Goal: Task Accomplishment & Management: Complete application form

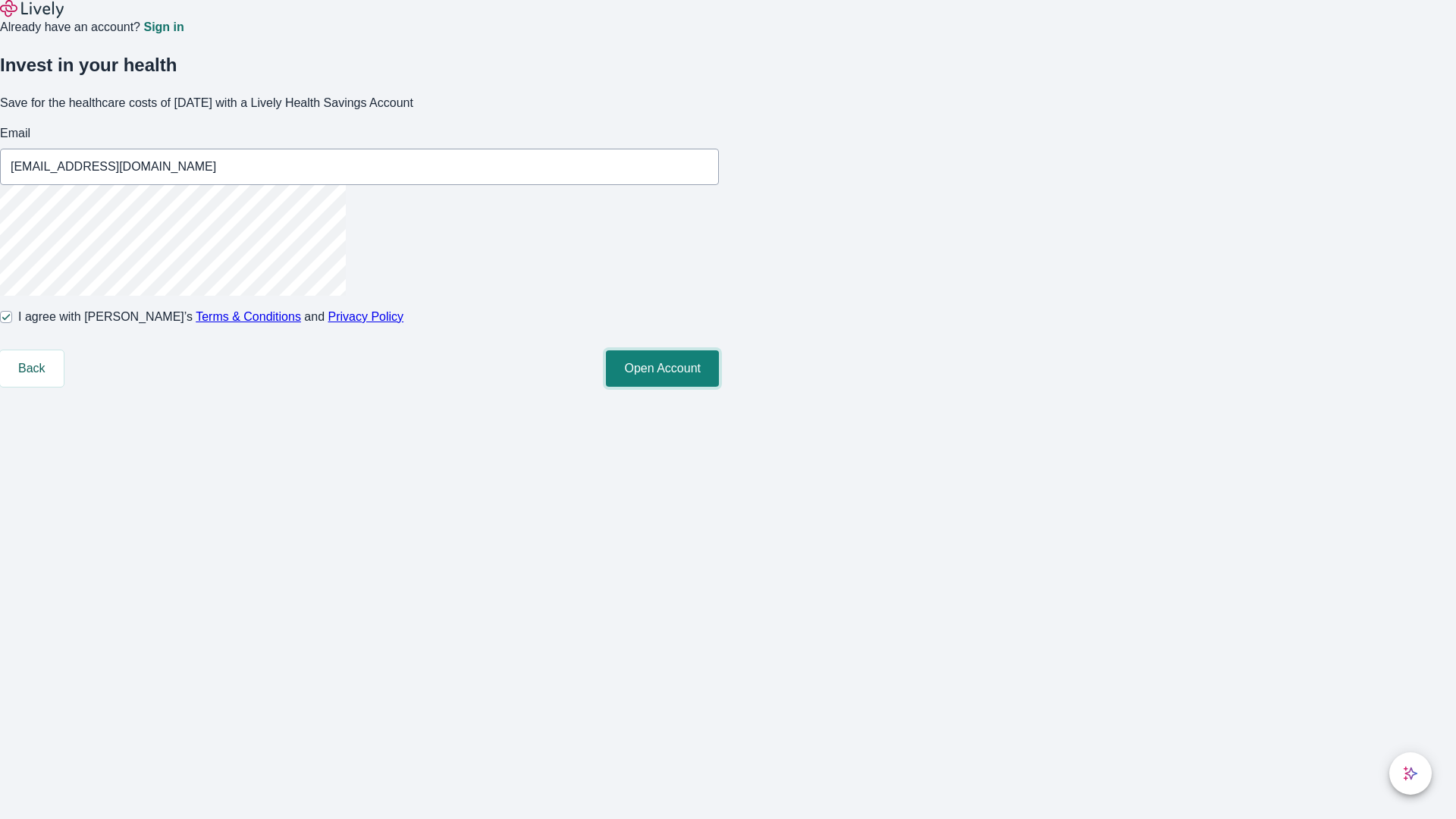
click at [719, 386] on button "Open Account" at bounding box center [662, 369] width 113 height 37
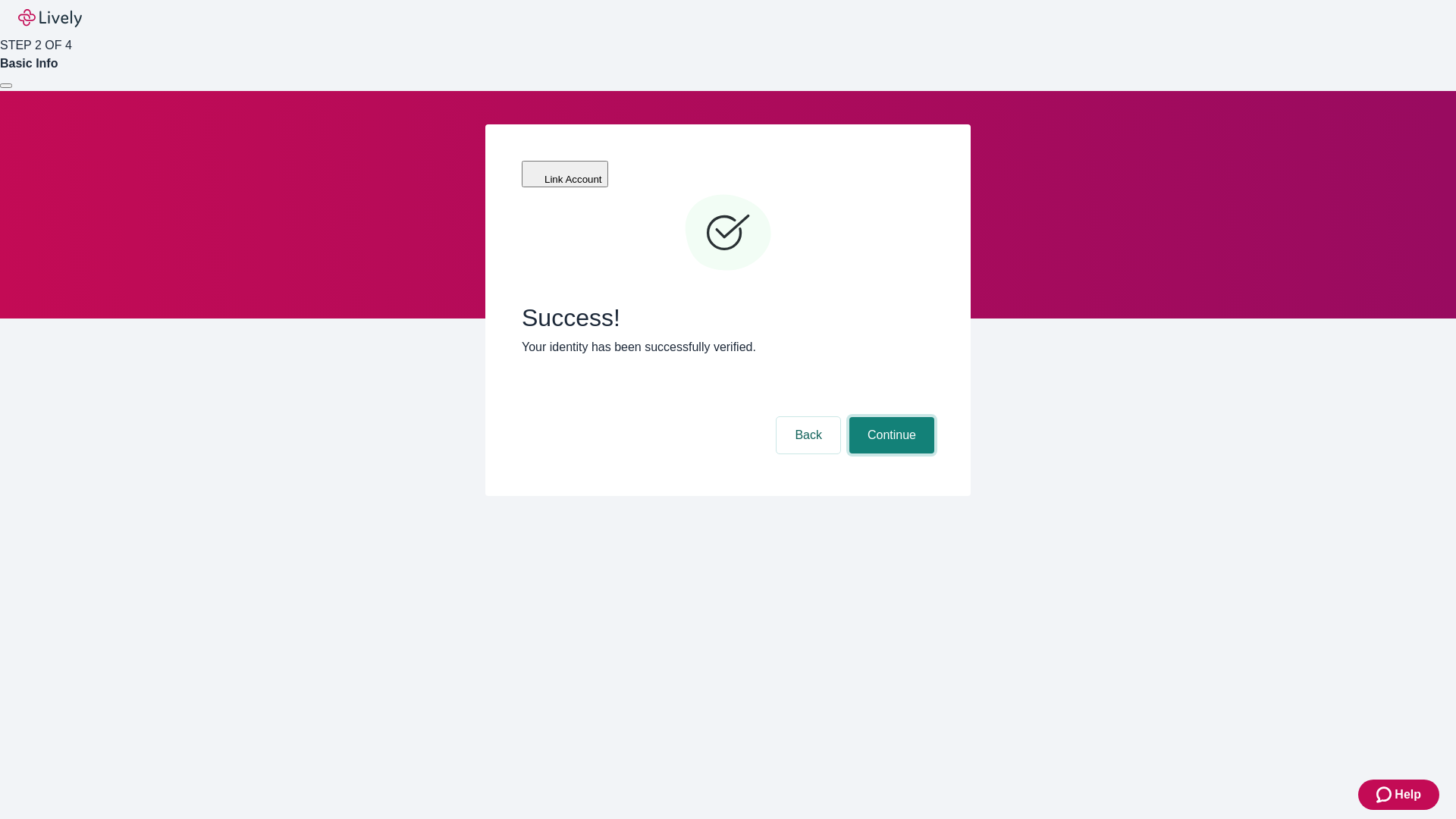
click at [889, 417] on button "Continue" at bounding box center [892, 435] width 85 height 37
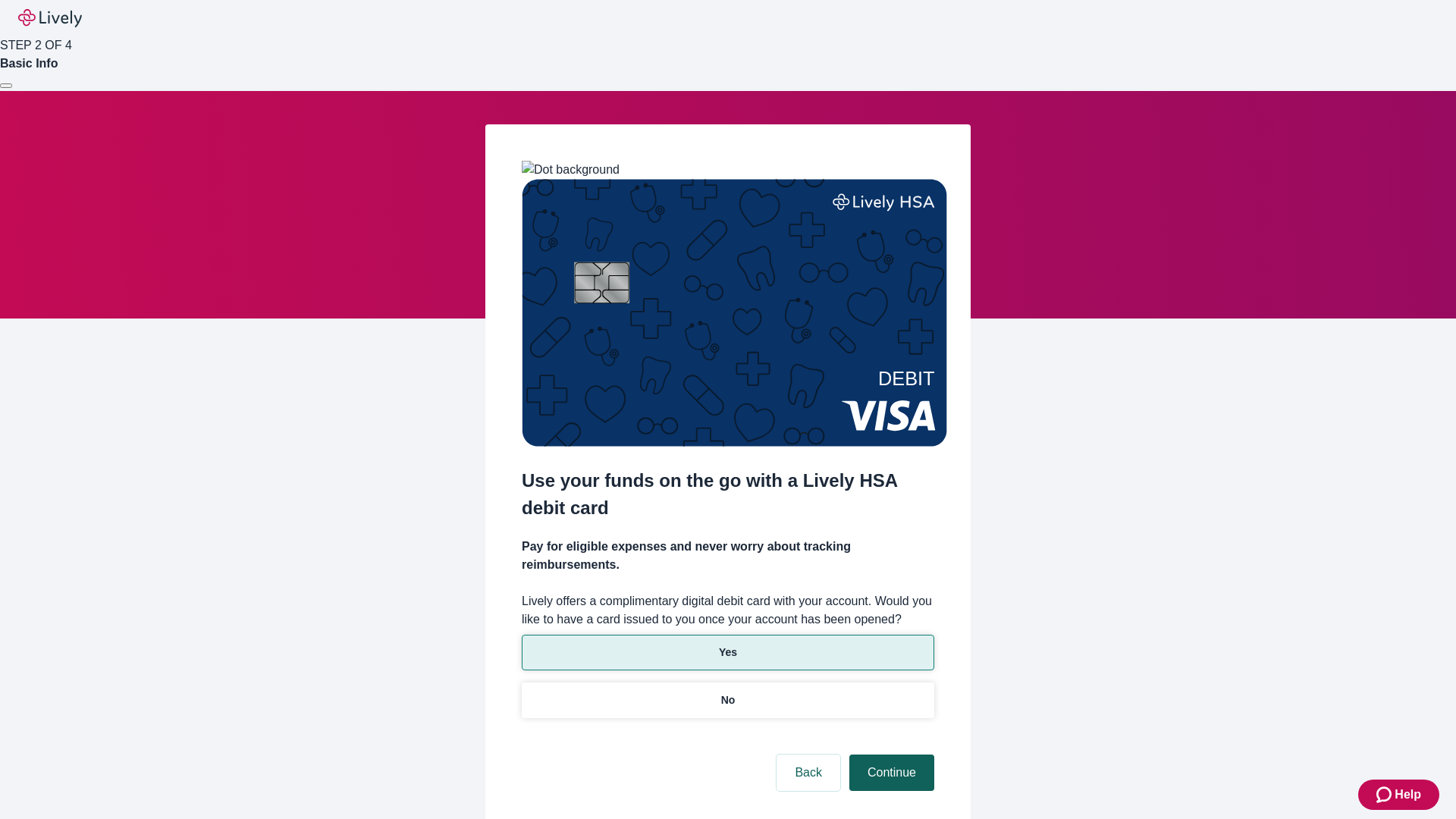
click at [728, 645] on p "Yes" at bounding box center [728, 652] width 18 height 16
click at [889, 754] on button "Continue" at bounding box center [892, 773] width 85 height 37
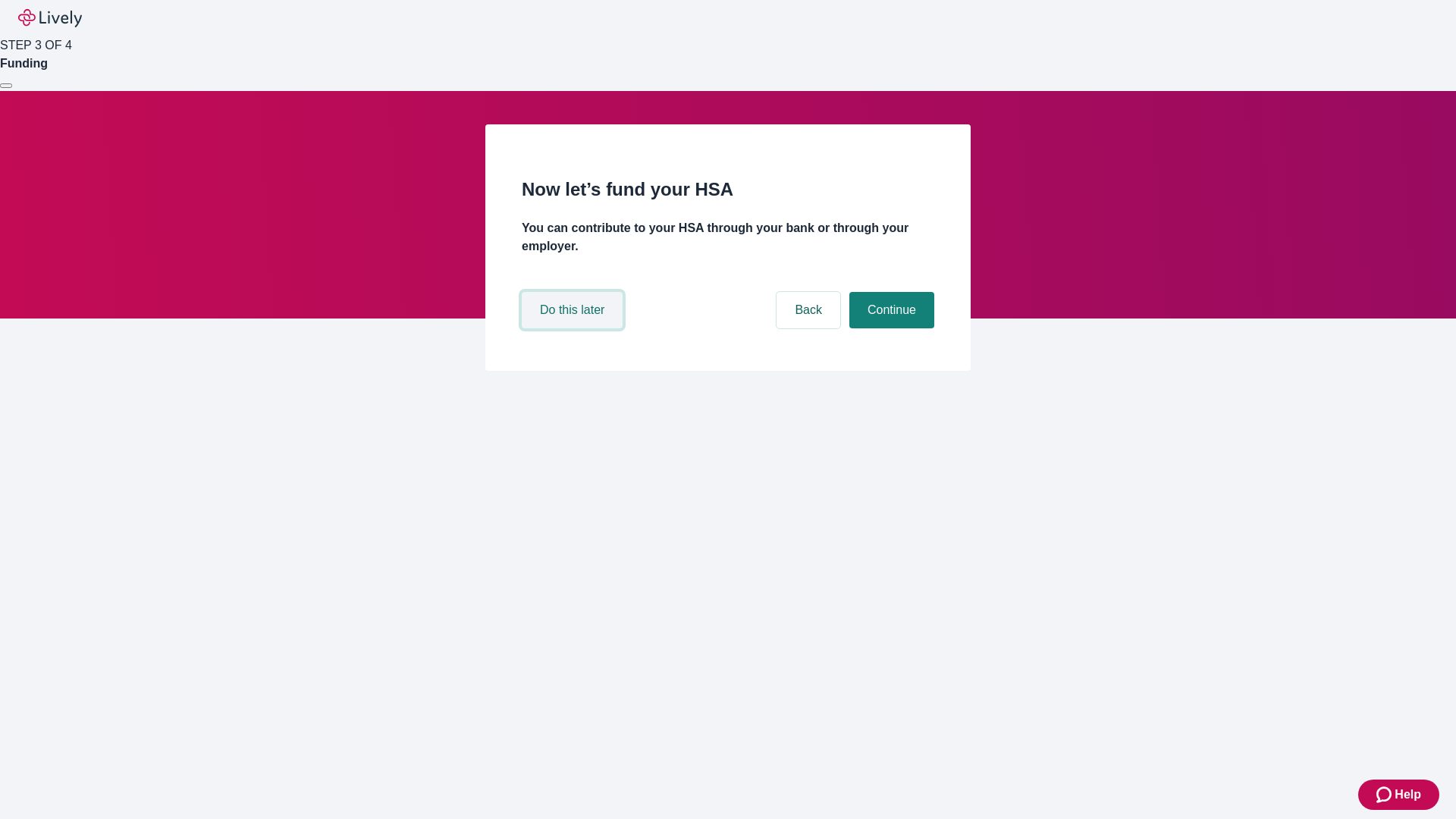
click at [574, 328] on button "Do this later" at bounding box center [572, 310] width 101 height 37
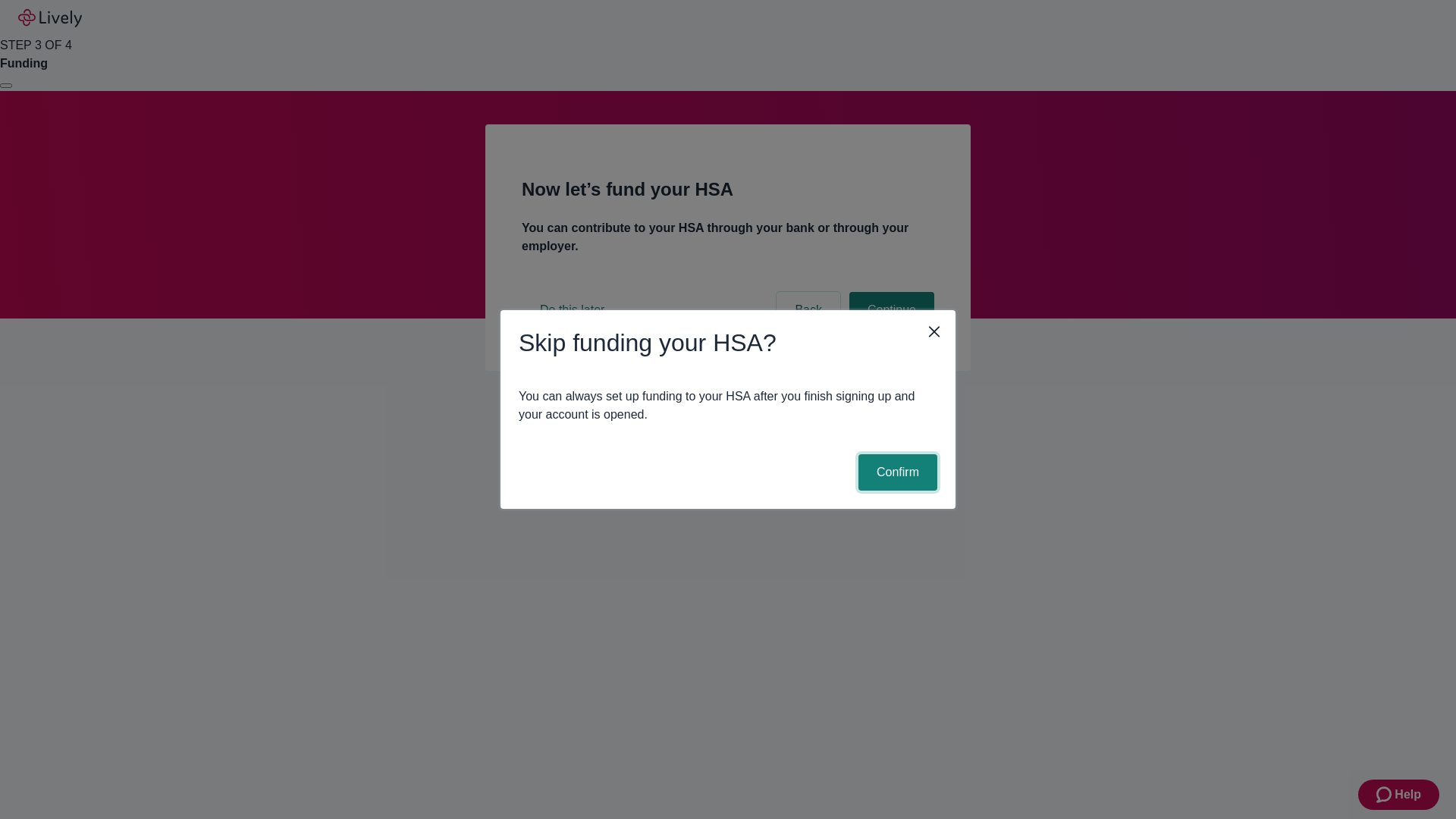
click at [896, 472] on button "Confirm" at bounding box center [897, 472] width 79 height 37
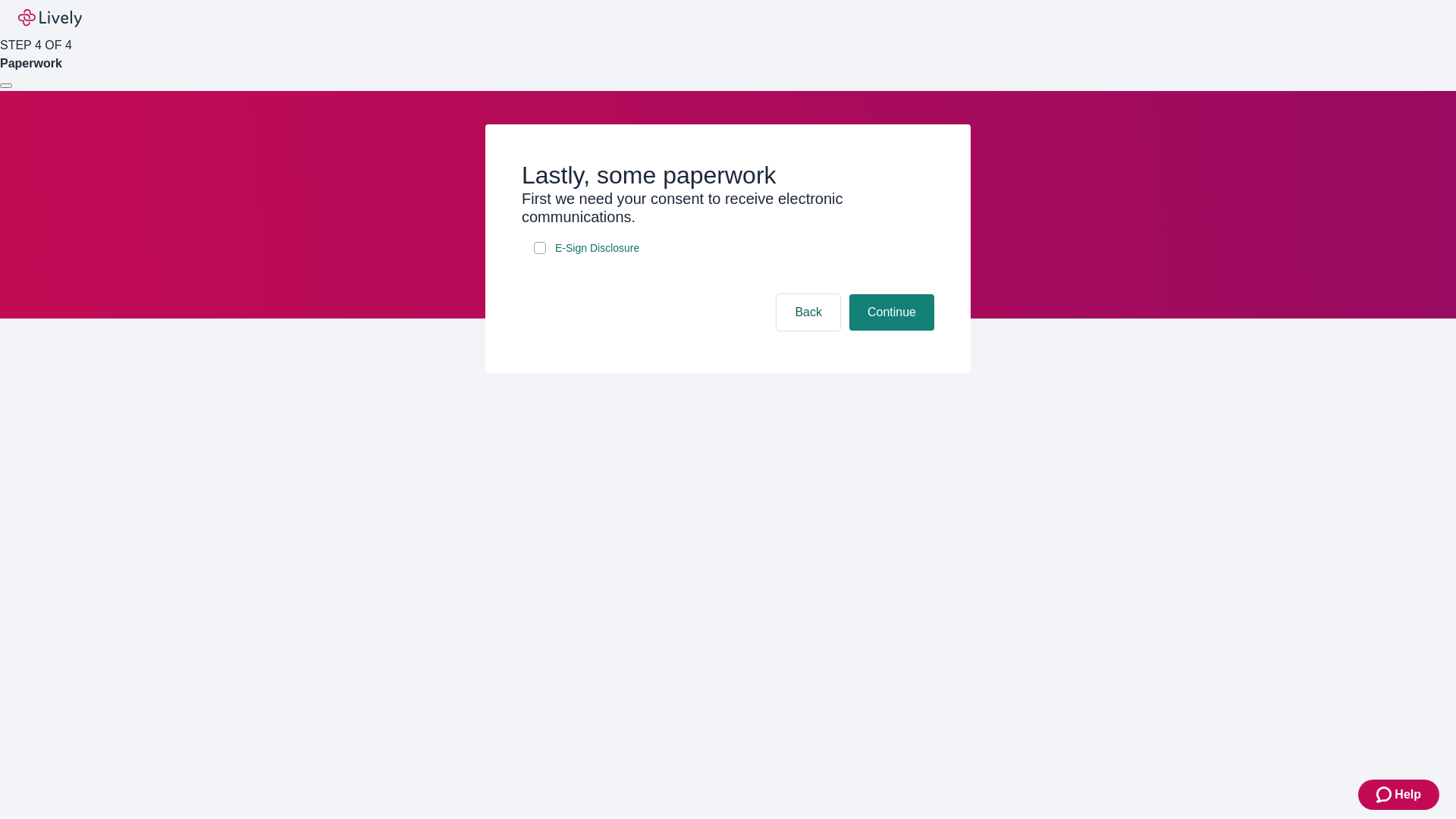
click at [540, 254] on input "E-Sign Disclosure" at bounding box center [540, 248] width 12 height 12
checkbox input "true"
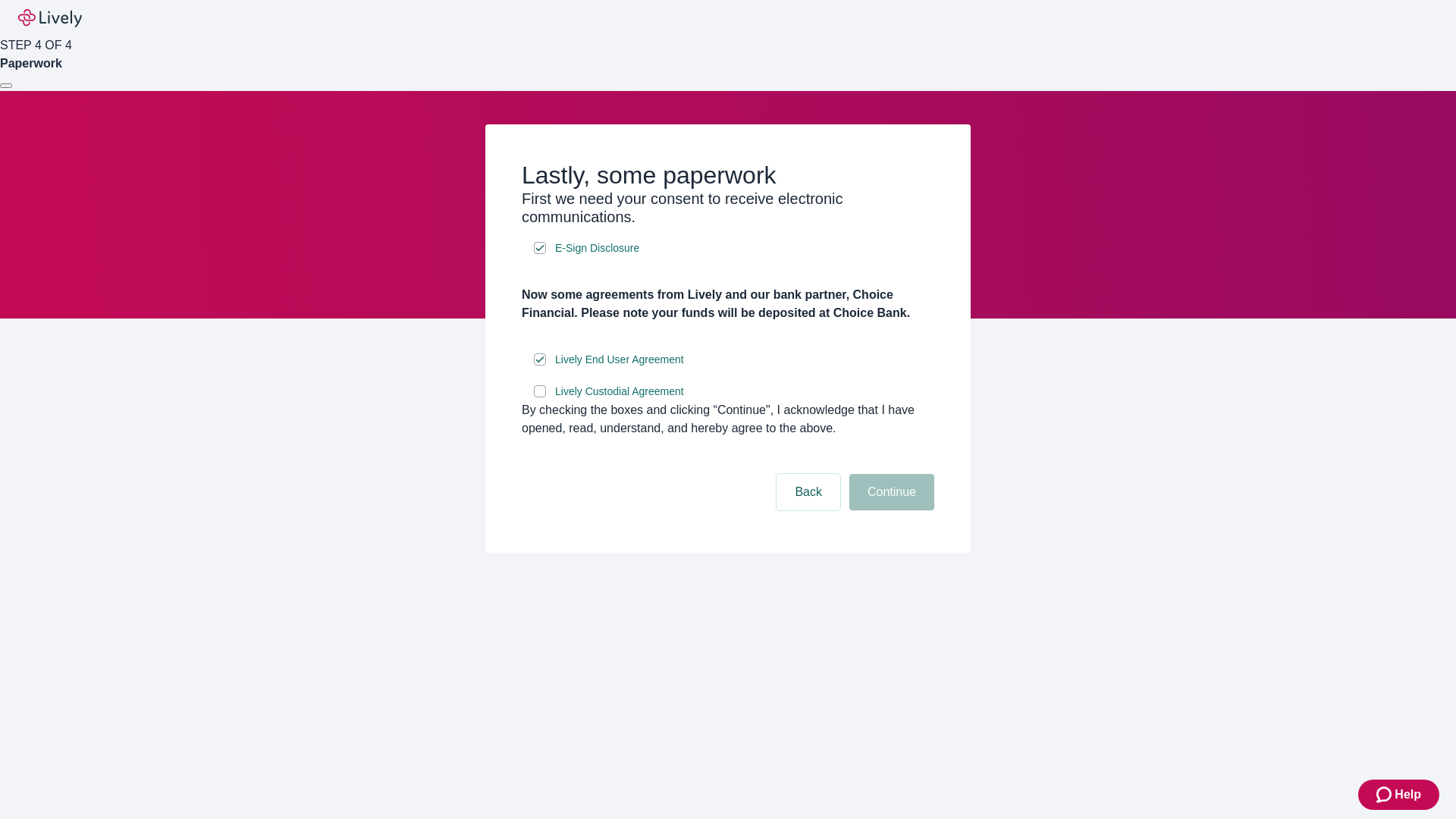
click at [540, 398] on input "Lively Custodial Agreement" at bounding box center [540, 390] width 12 height 12
checkbox input "true"
click at [889, 511] on button "Continue" at bounding box center [892, 492] width 85 height 37
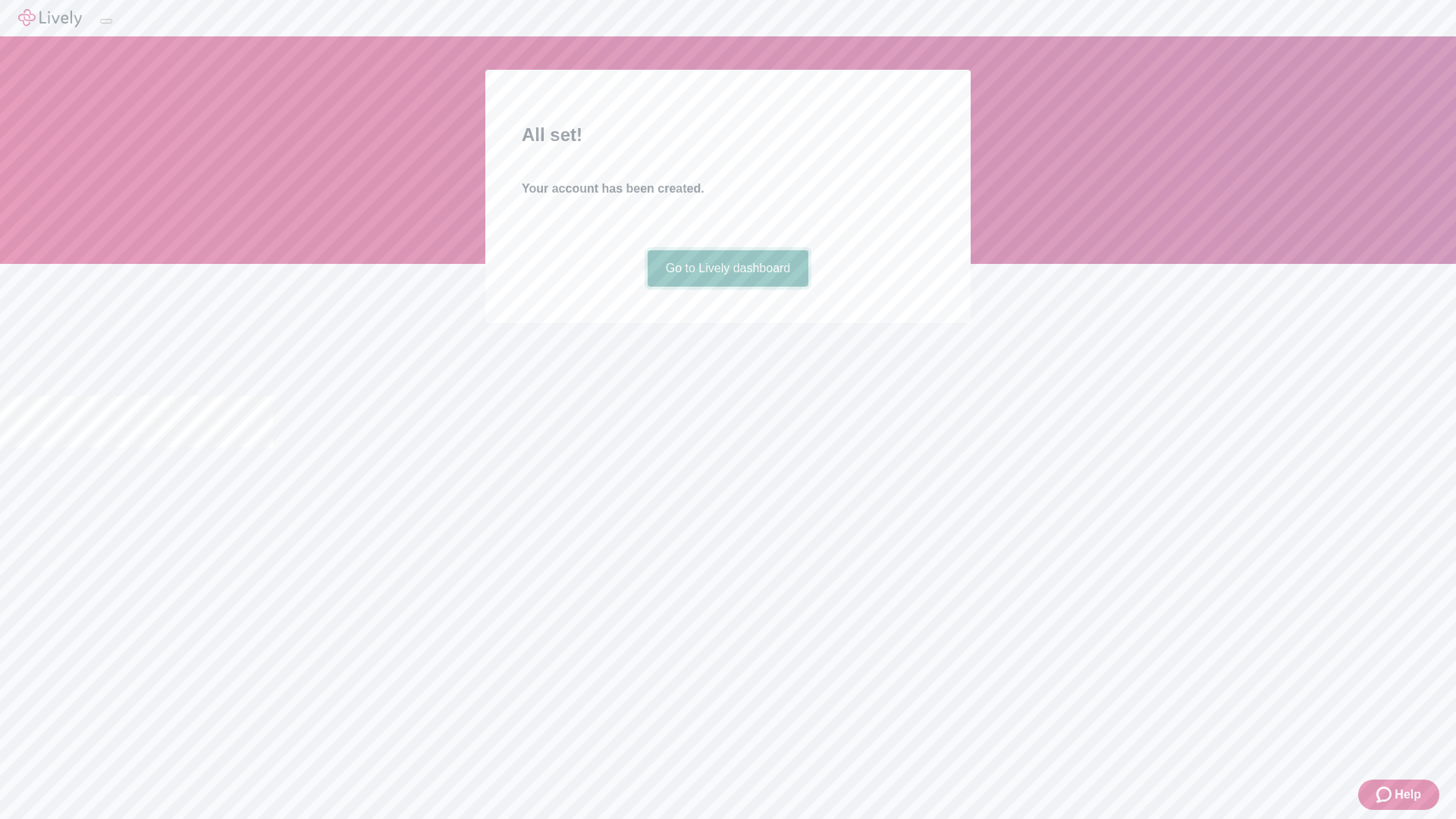
click at [728, 287] on link "Go to Lively dashboard" at bounding box center [728, 268] width 162 height 37
